Goal: Transaction & Acquisition: Download file/media

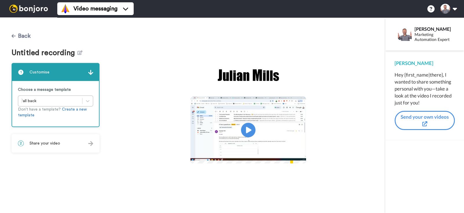
click at [19, 37] on button "Back" at bounding box center [21, 36] width 19 height 14
click at [84, 5] on span "Video messaging" at bounding box center [96, 9] width 44 height 8
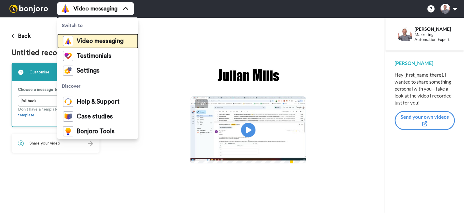
click at [102, 42] on span "Video messaging" at bounding box center [100, 41] width 47 height 6
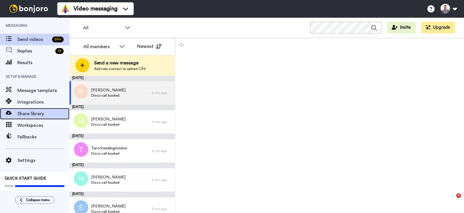
click at [33, 114] on span "Share library" at bounding box center [43, 113] width 52 height 7
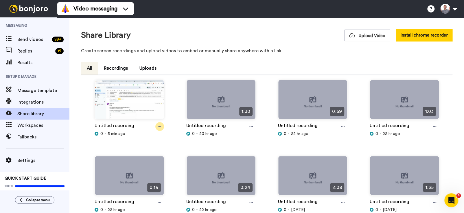
click at [159, 125] on icon at bounding box center [159, 126] width 3 height 4
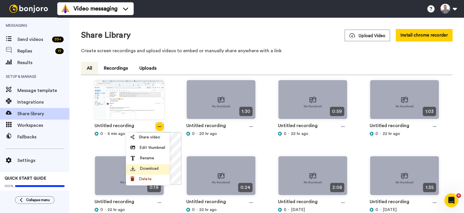
click at [158, 167] on span "Download" at bounding box center [149, 168] width 19 height 6
